Goal: Task Accomplishment & Management: Complete application form

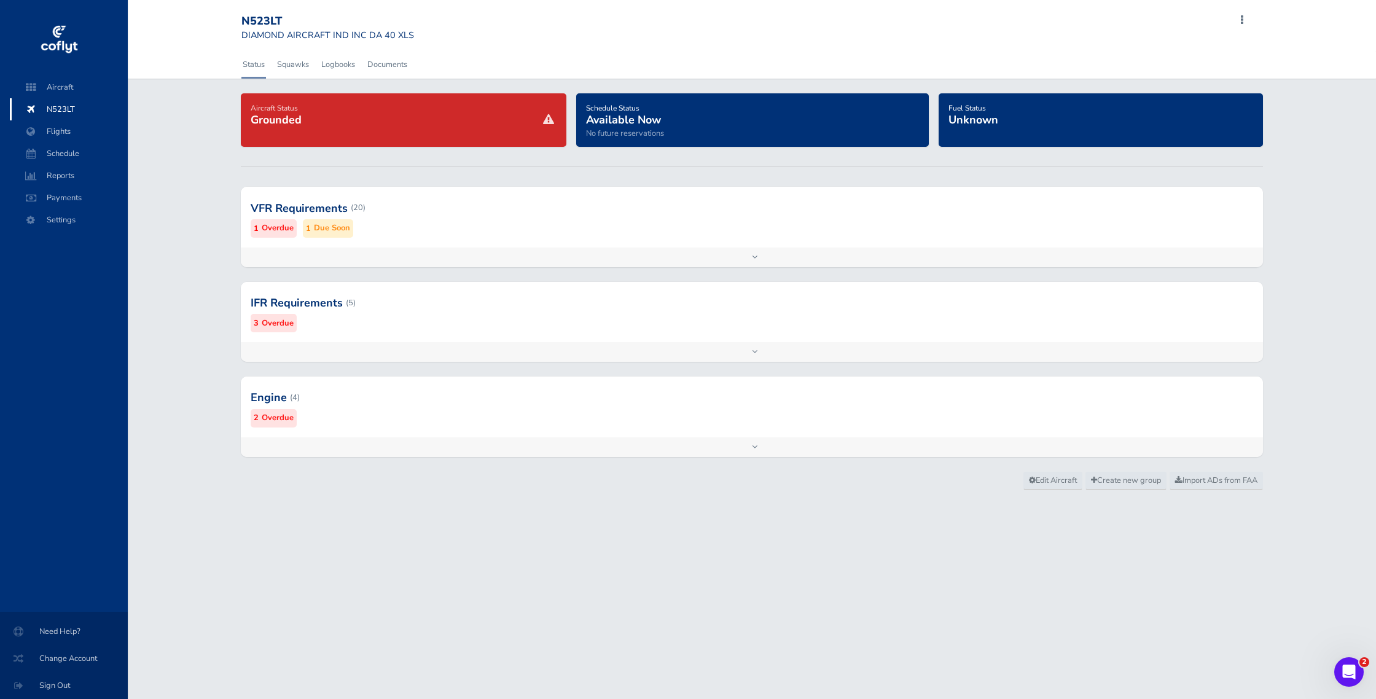
click at [1240, 19] on span at bounding box center [1242, 20] width 15 height 17
click at [1157, 54] on span "Add Flight" at bounding box center [1157, 55] width 36 height 11
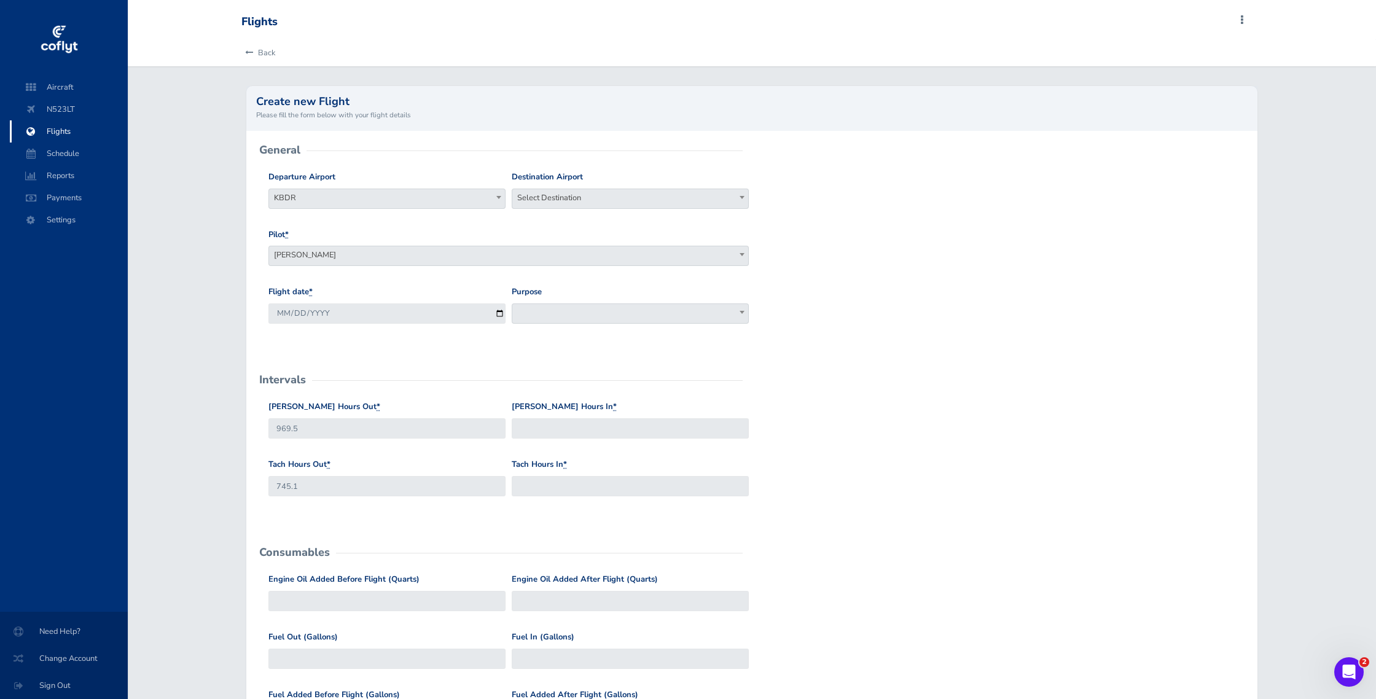
click at [583, 200] on span "Select Destination" at bounding box center [630, 197] width 236 height 17
type input "kbdr"
select select "KBDR"
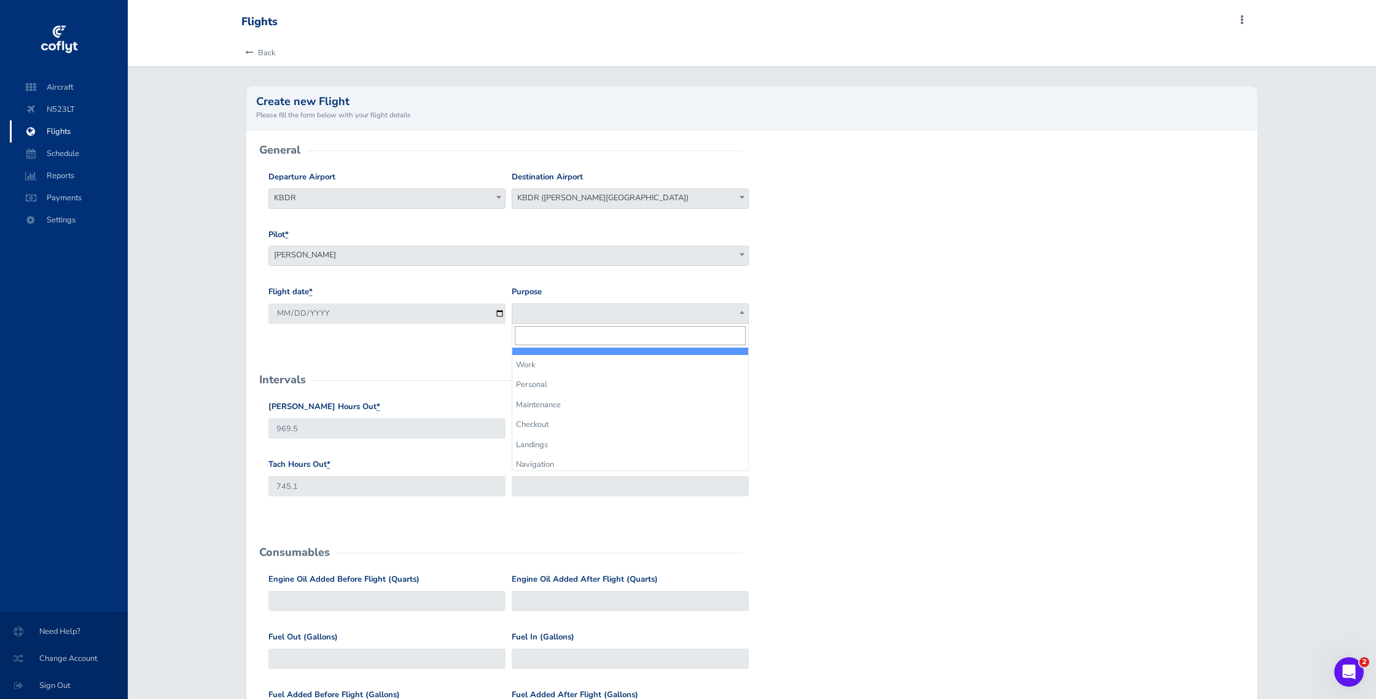
click at [580, 317] on span at bounding box center [630, 313] width 237 height 20
select select "Personal"
click at [549, 429] on input "Hobbs Hours In *" at bounding box center [630, 428] width 237 height 20
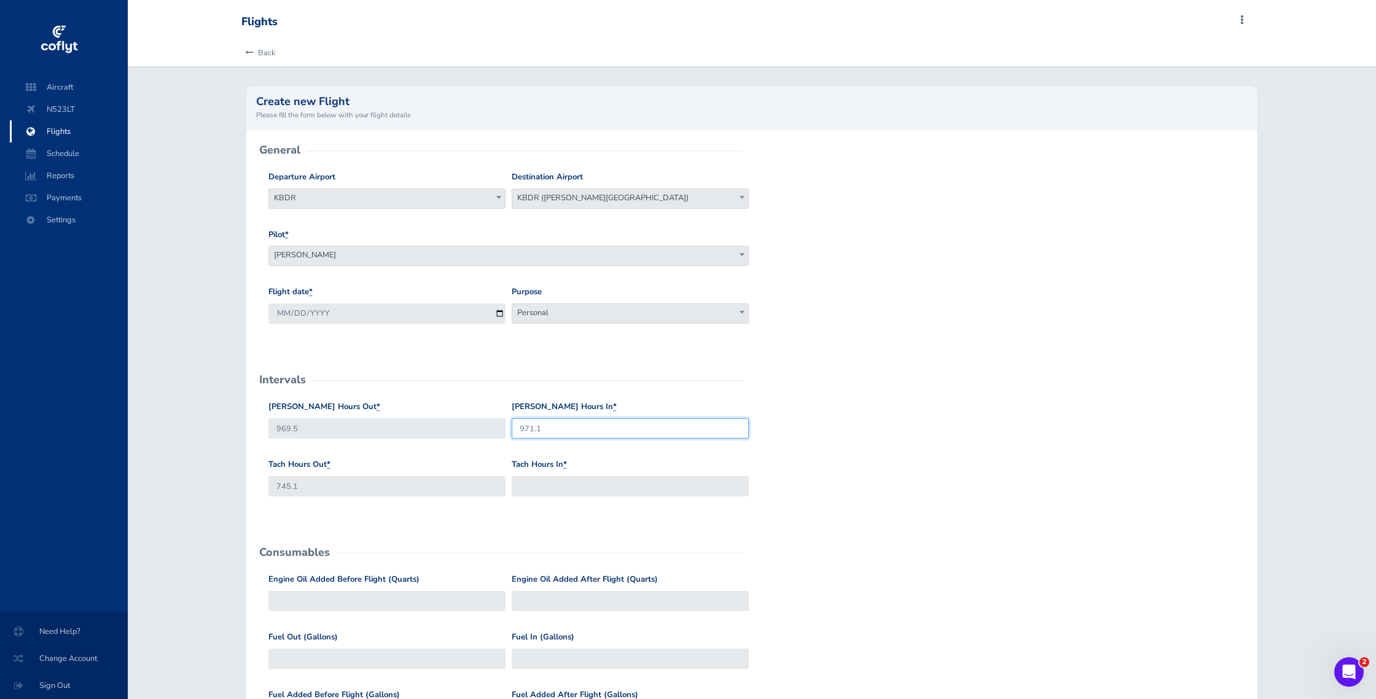
type input "971.1"
click at [550, 487] on input "Tach Hours In *" at bounding box center [630, 486] width 237 height 20
type input "746.3"
click at [886, 549] on form "General Departure Airport Select Departure KBDR KBDR Destination Airport Select…" at bounding box center [751, 560] width 991 height 820
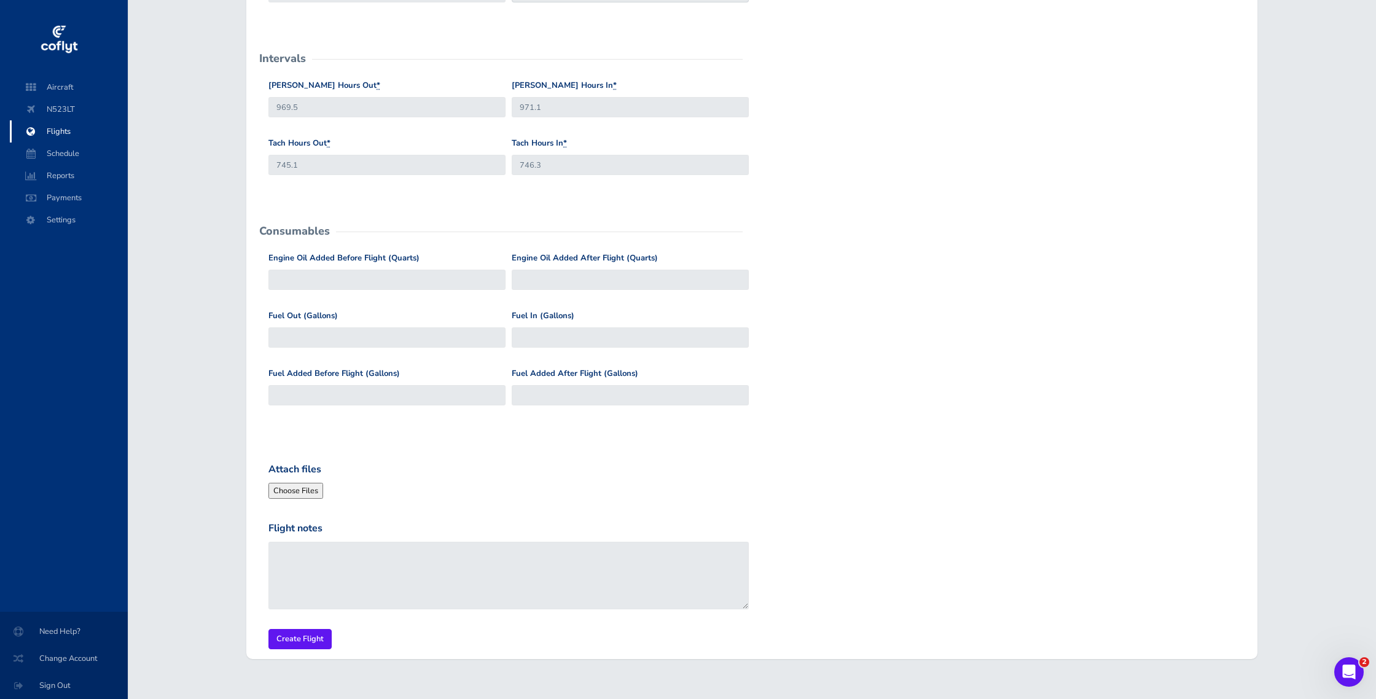
scroll to position [344, 0]
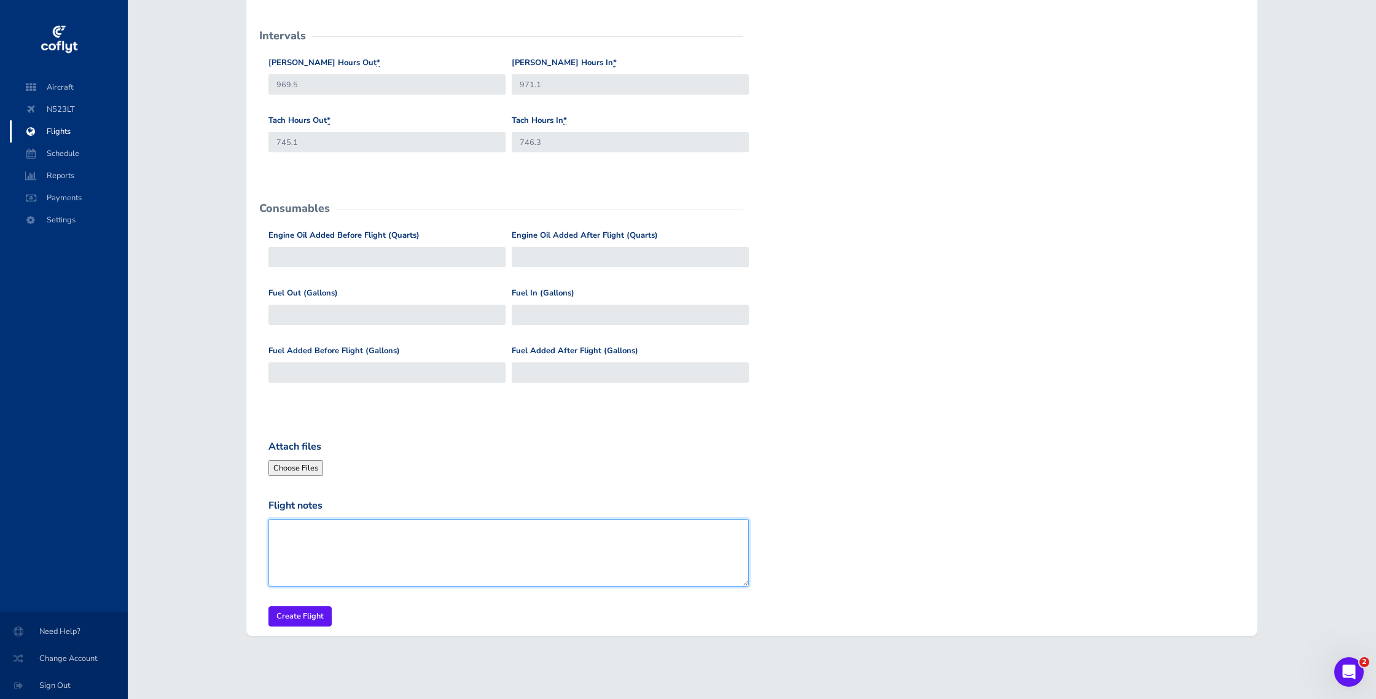
click at [302, 534] on textarea "Flight notes" at bounding box center [508, 553] width 480 height 68
click at [427, 531] on textarea "POU RNAV24 Circle RW15," at bounding box center [508, 553] width 480 height 68
type textarea "POU RNAV24 Circle RW15, BDR RNAV06 Circle RW11"
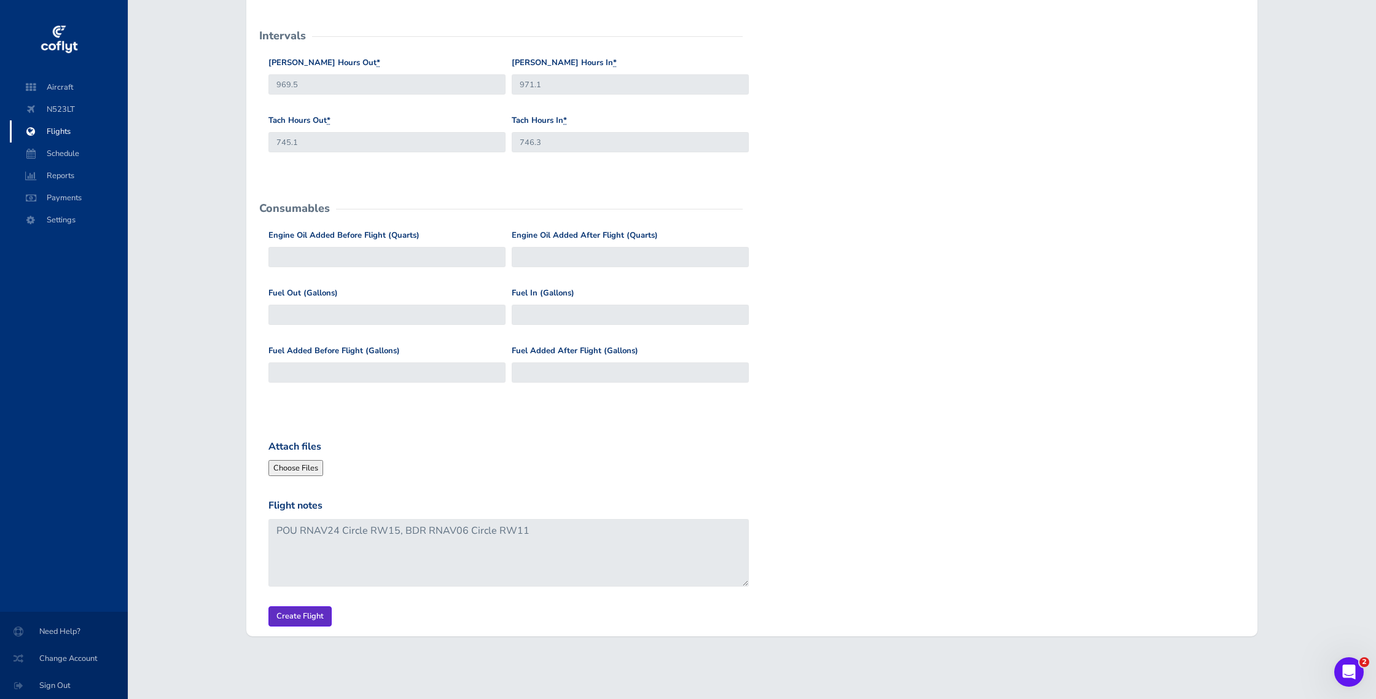
click at [299, 617] on input "Create Flight" at bounding box center [299, 616] width 63 height 20
